Goal: Browse casually

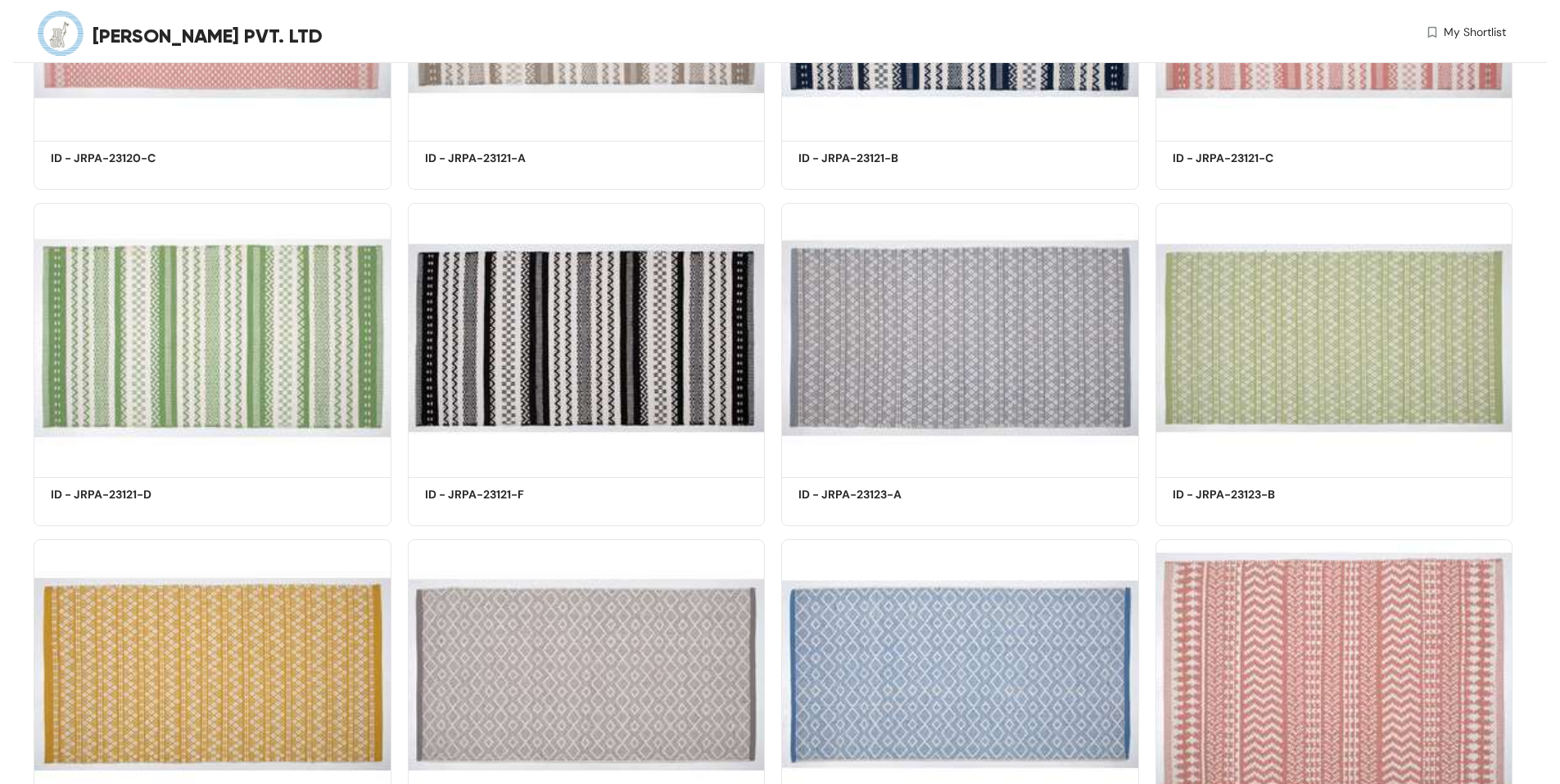
scroll to position [4224, 0]
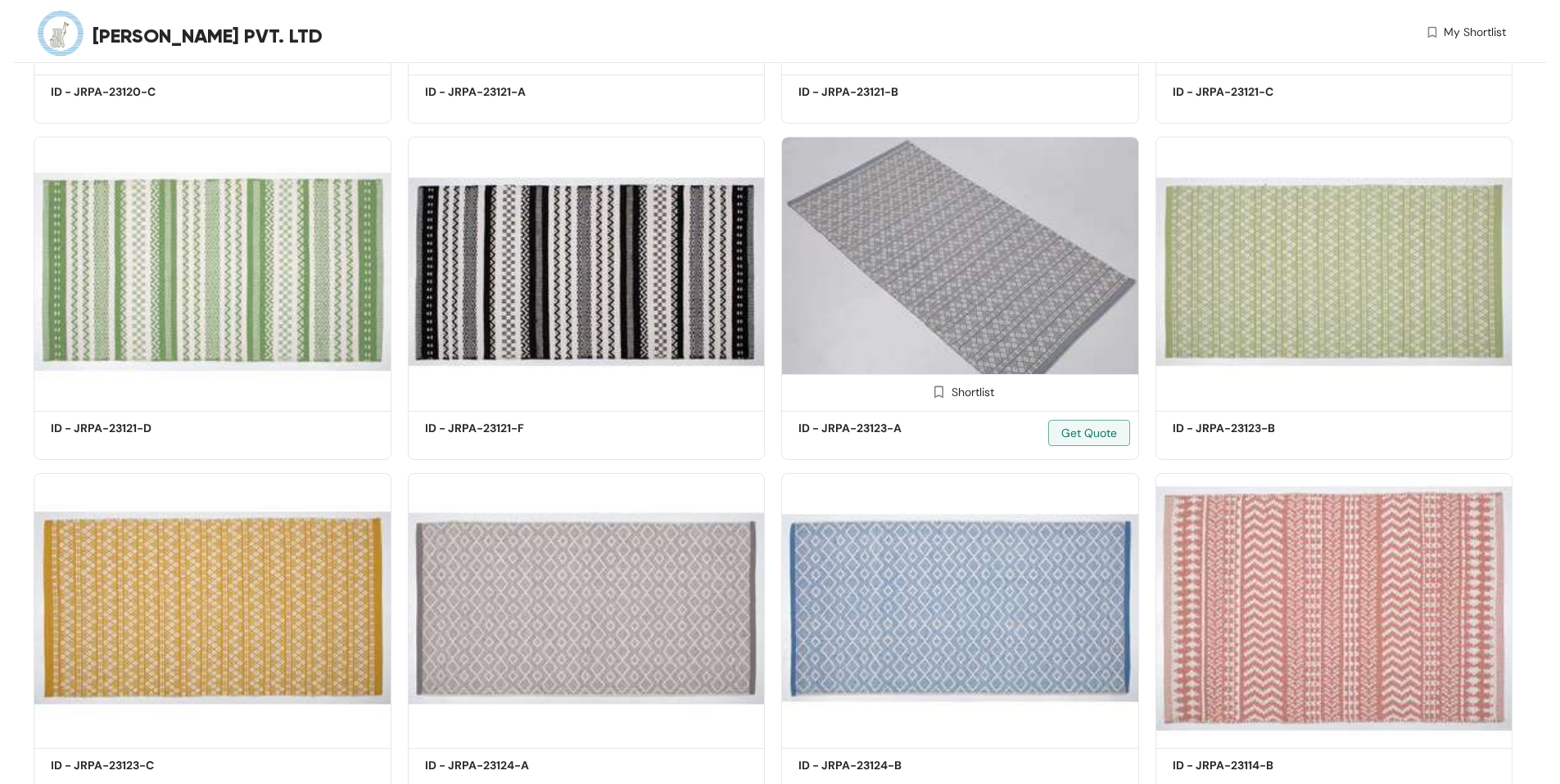
click at [1034, 292] on img at bounding box center [960, 272] width 357 height 270
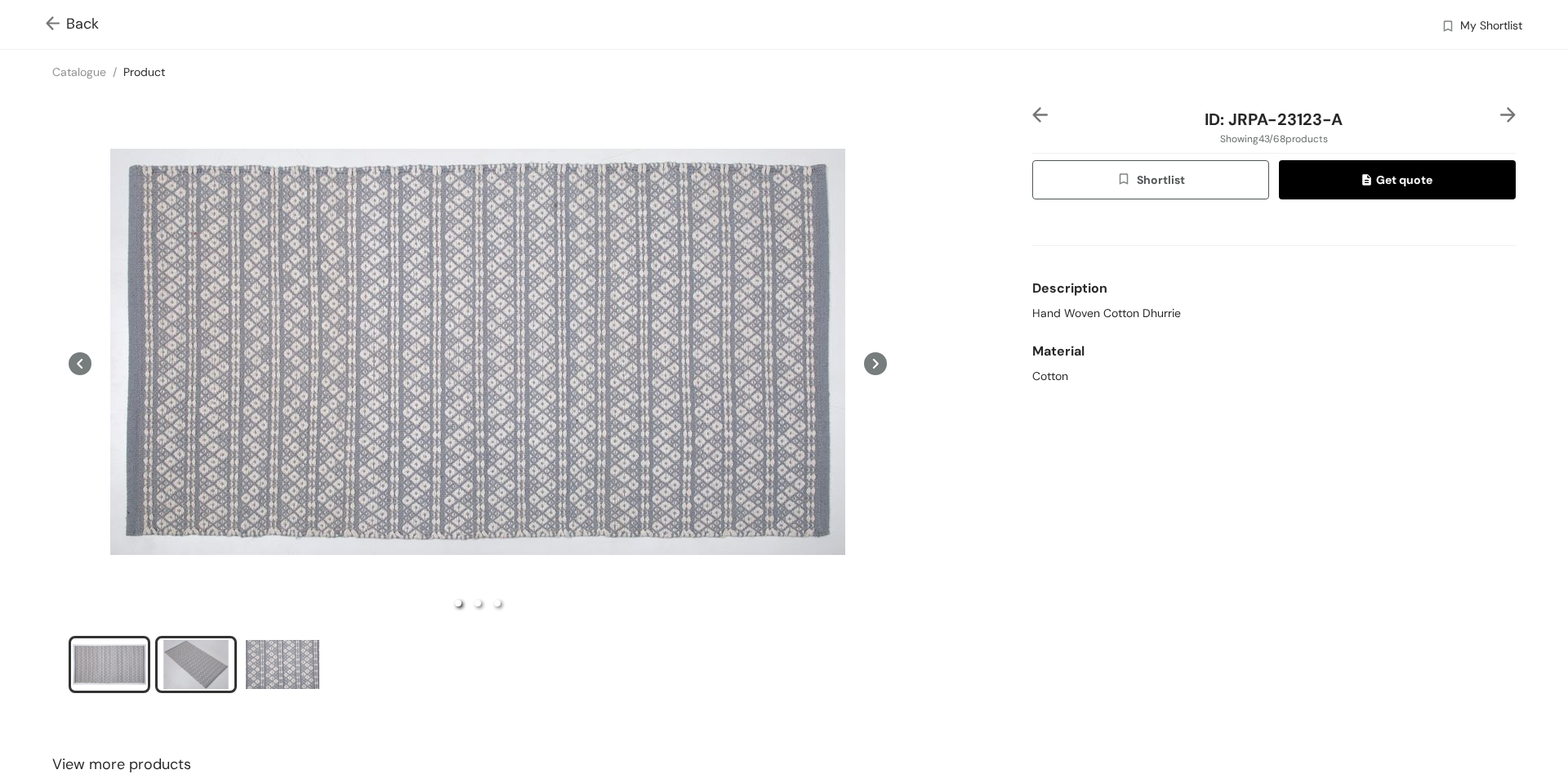
click at [193, 672] on div "slide item 2" at bounding box center [196, 664] width 73 height 49
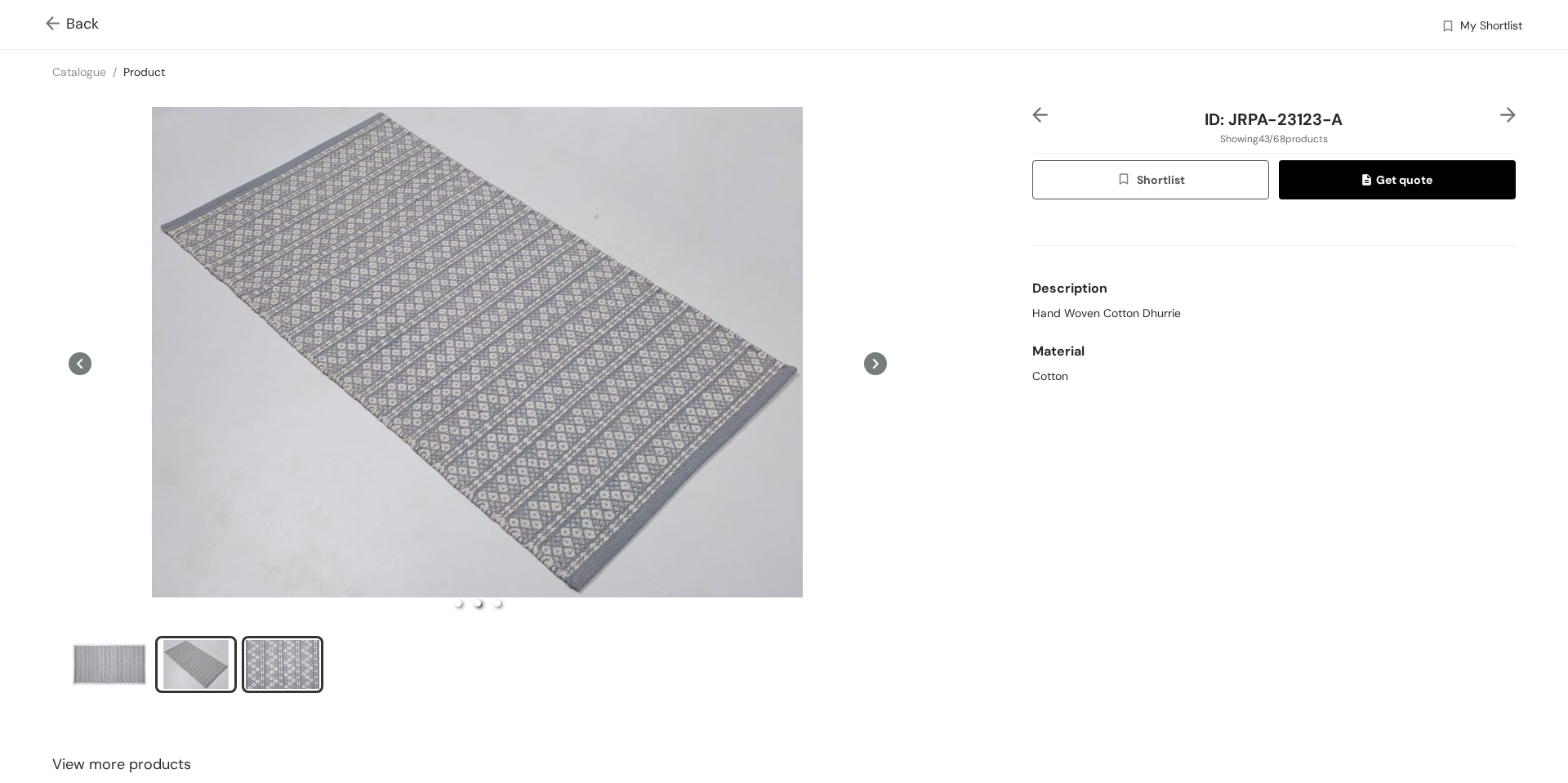
click at [277, 671] on div "slide item 3" at bounding box center [282, 664] width 73 height 49
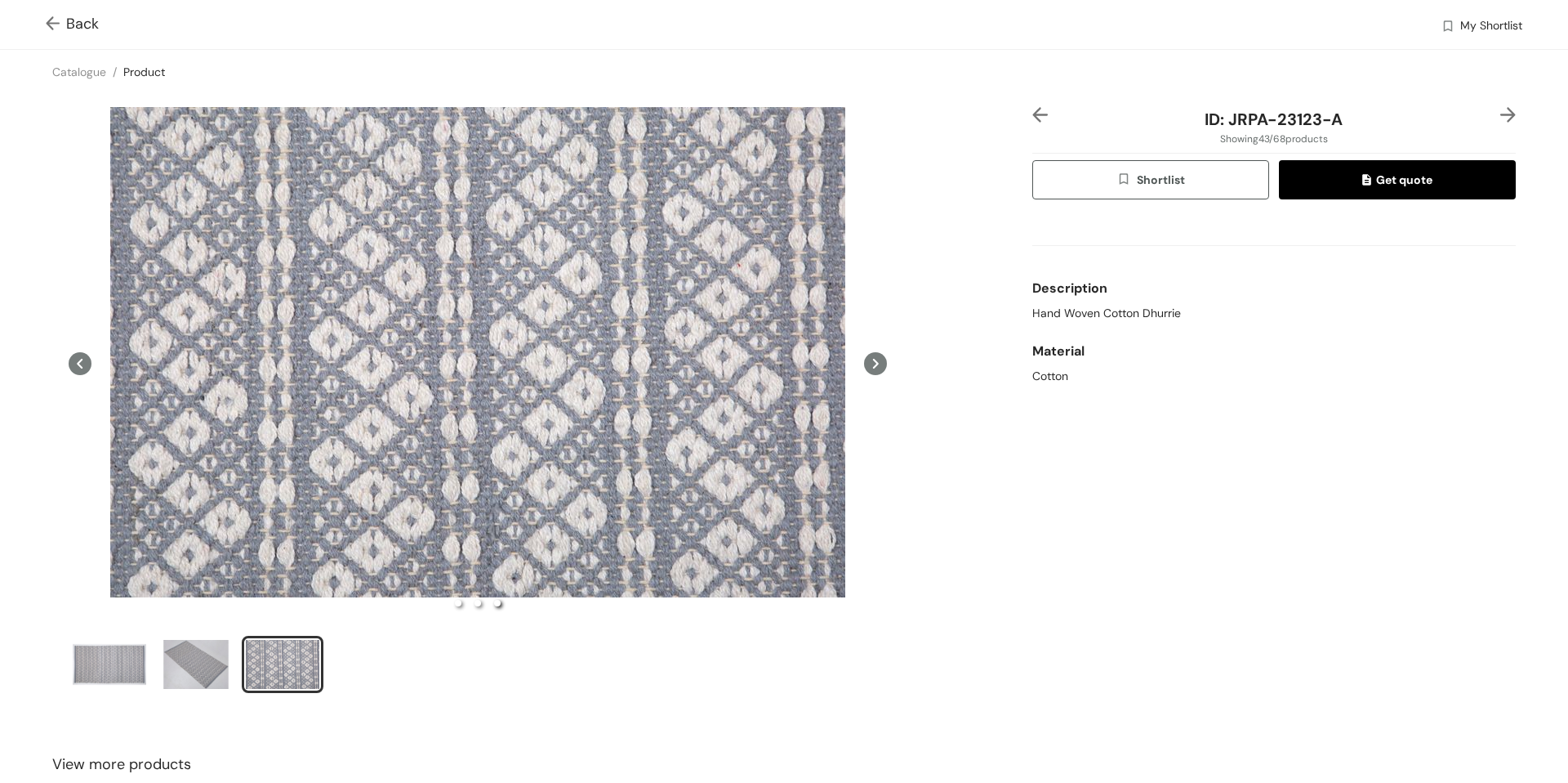
click at [42, 20] on div "Back My Shortlist" at bounding box center [784, 24] width 1568 height 49
click at [52, 25] on img at bounding box center [55, 24] width 21 height 17
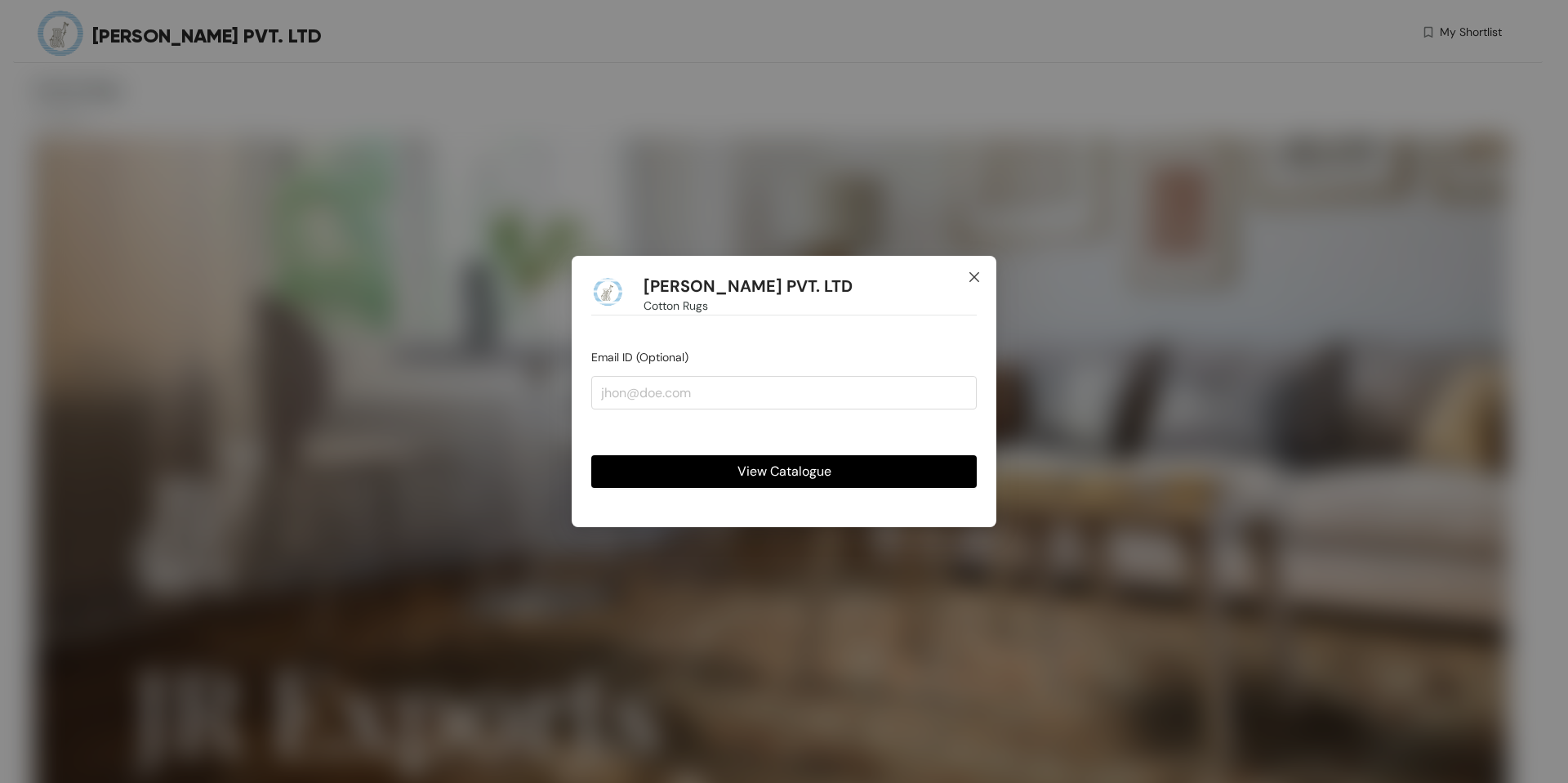
click at [975, 280] on icon "close" at bounding box center [974, 277] width 13 height 13
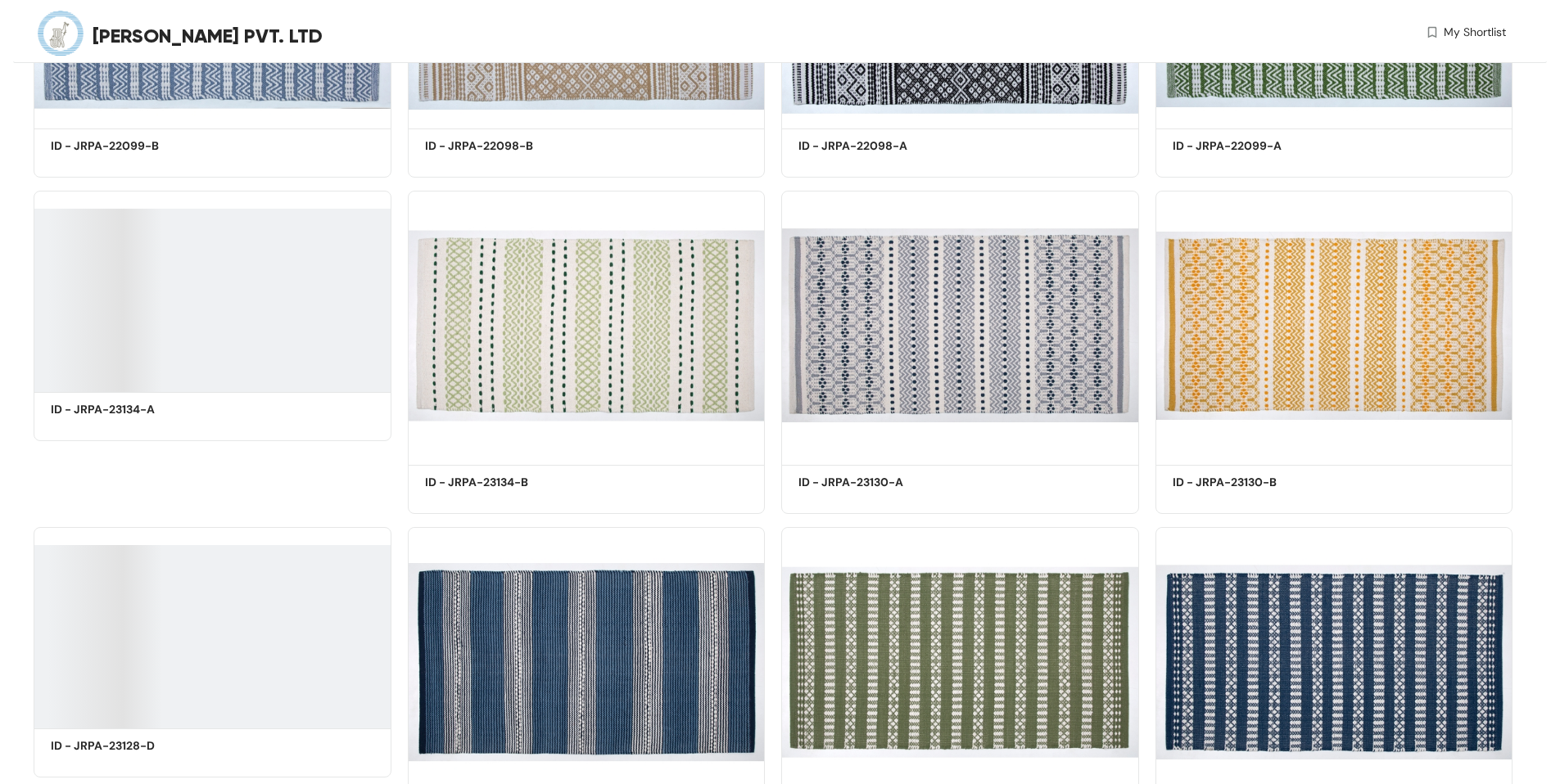
scroll to position [1141, 0]
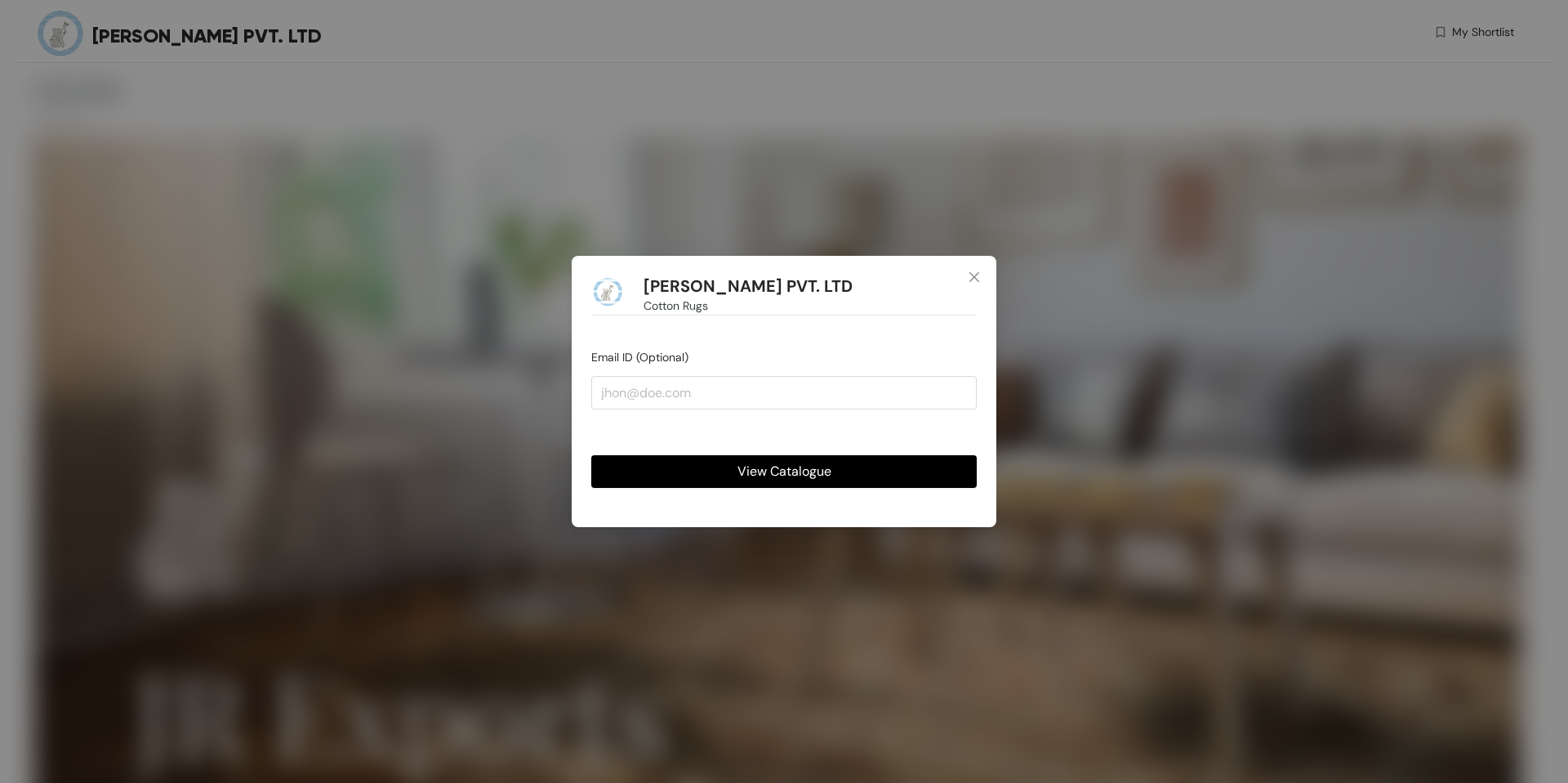
click at [807, 471] on span "View Catalogue" at bounding box center [784, 471] width 94 height 21
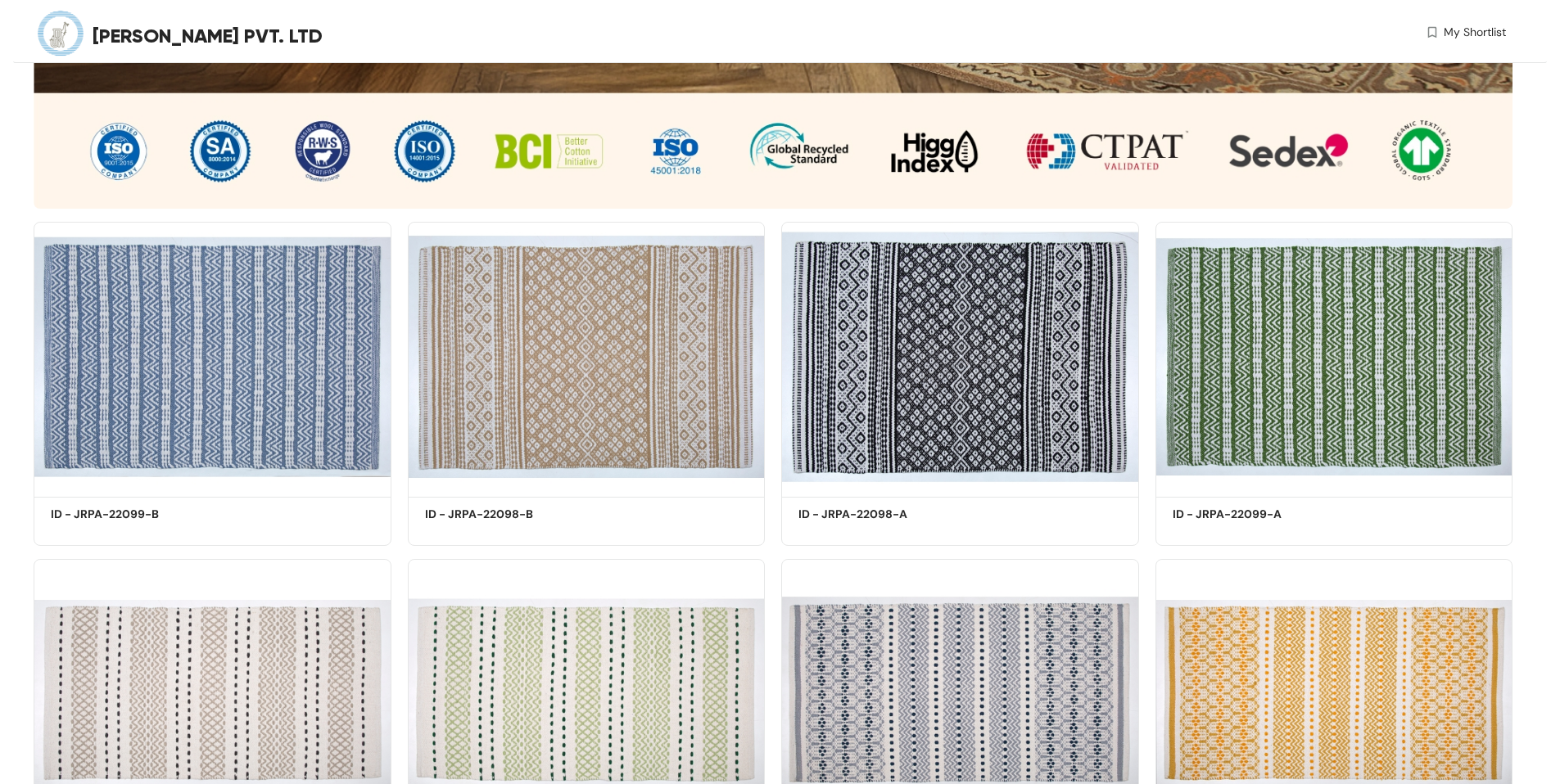
scroll to position [1318, 0]
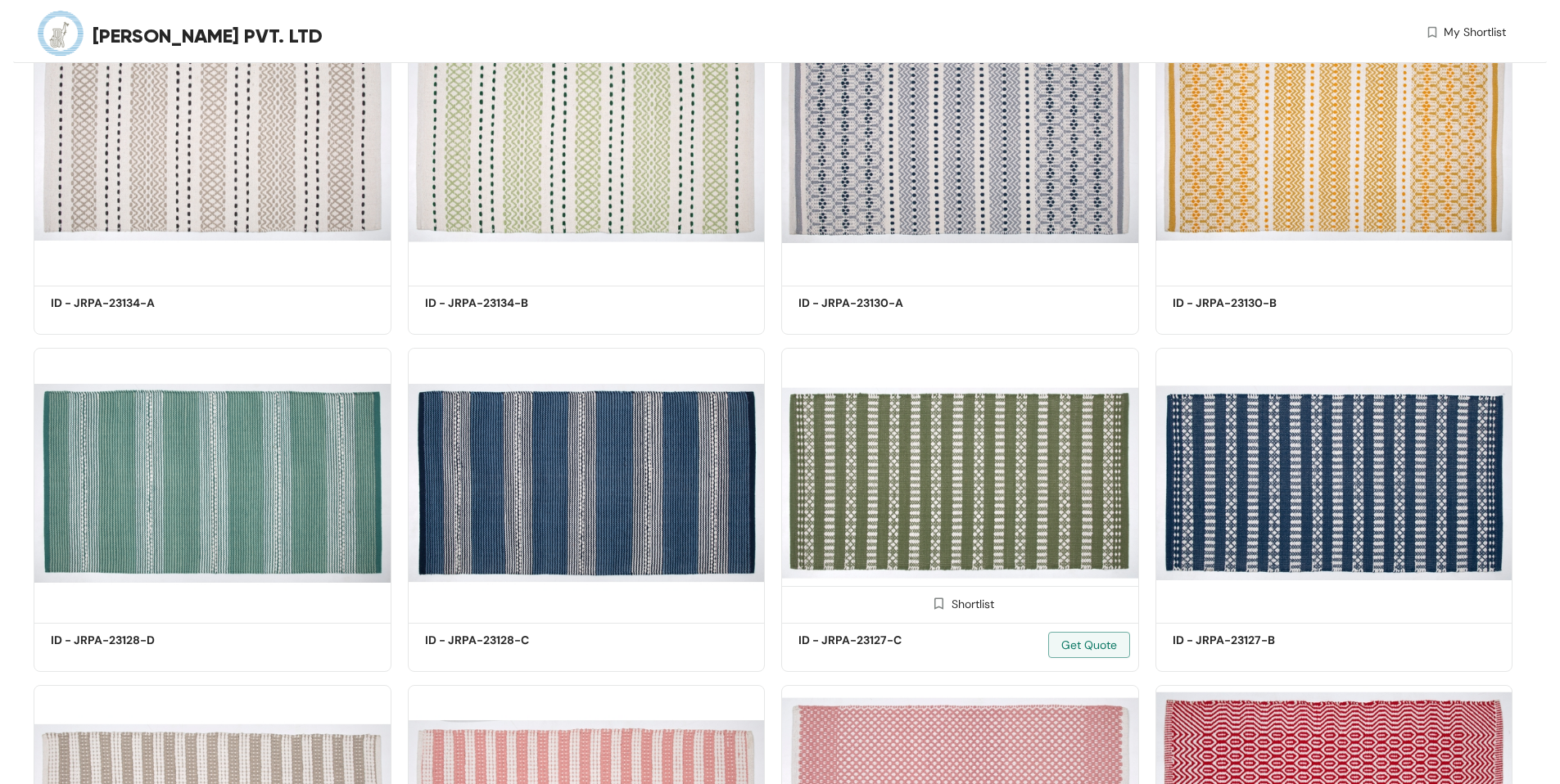
click at [975, 501] on img at bounding box center [960, 482] width 357 height 270
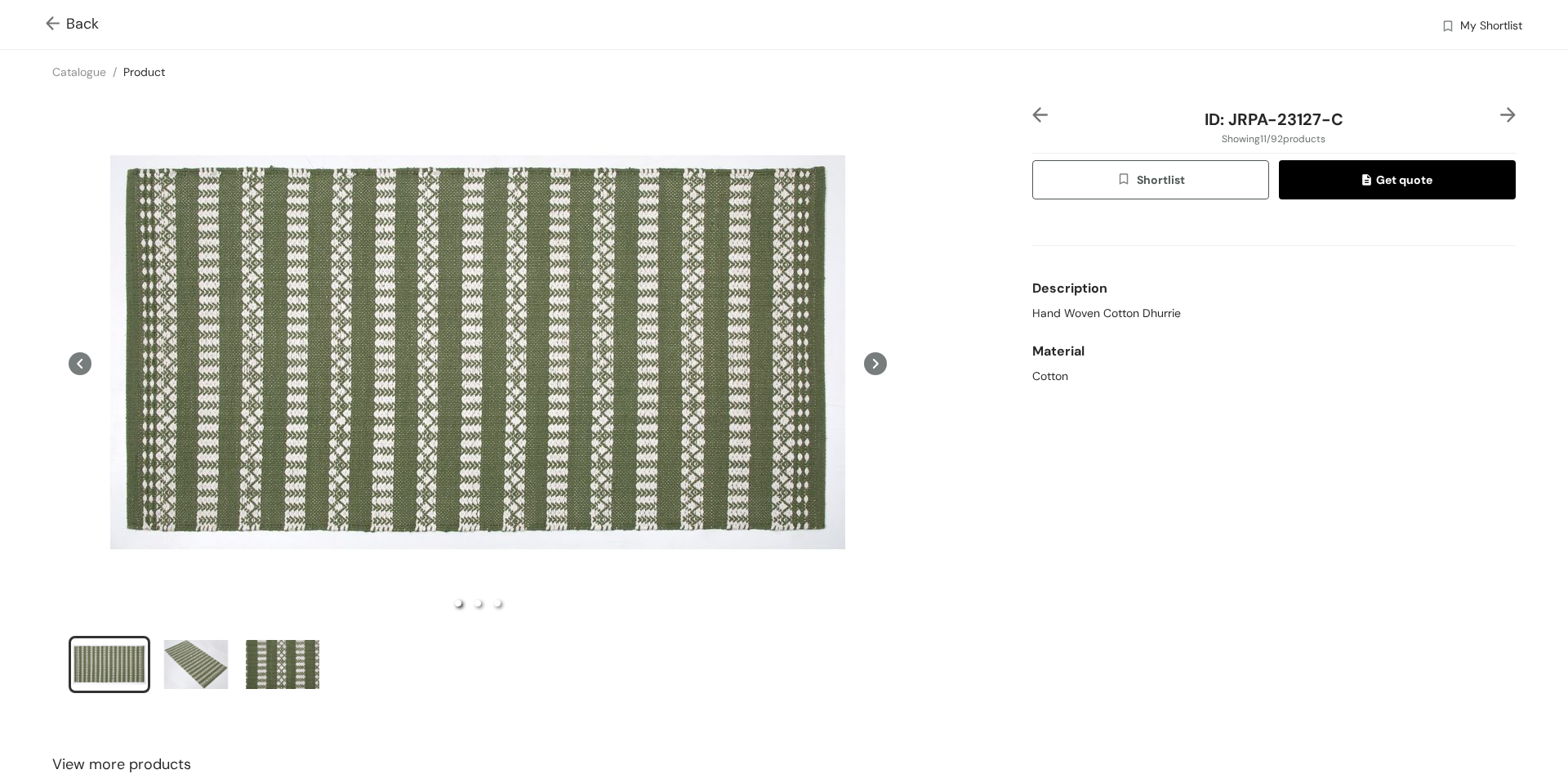
click at [1501, 116] on img at bounding box center [1509, 115] width 16 height 16
